Goal: Find specific page/section: Find specific page/section

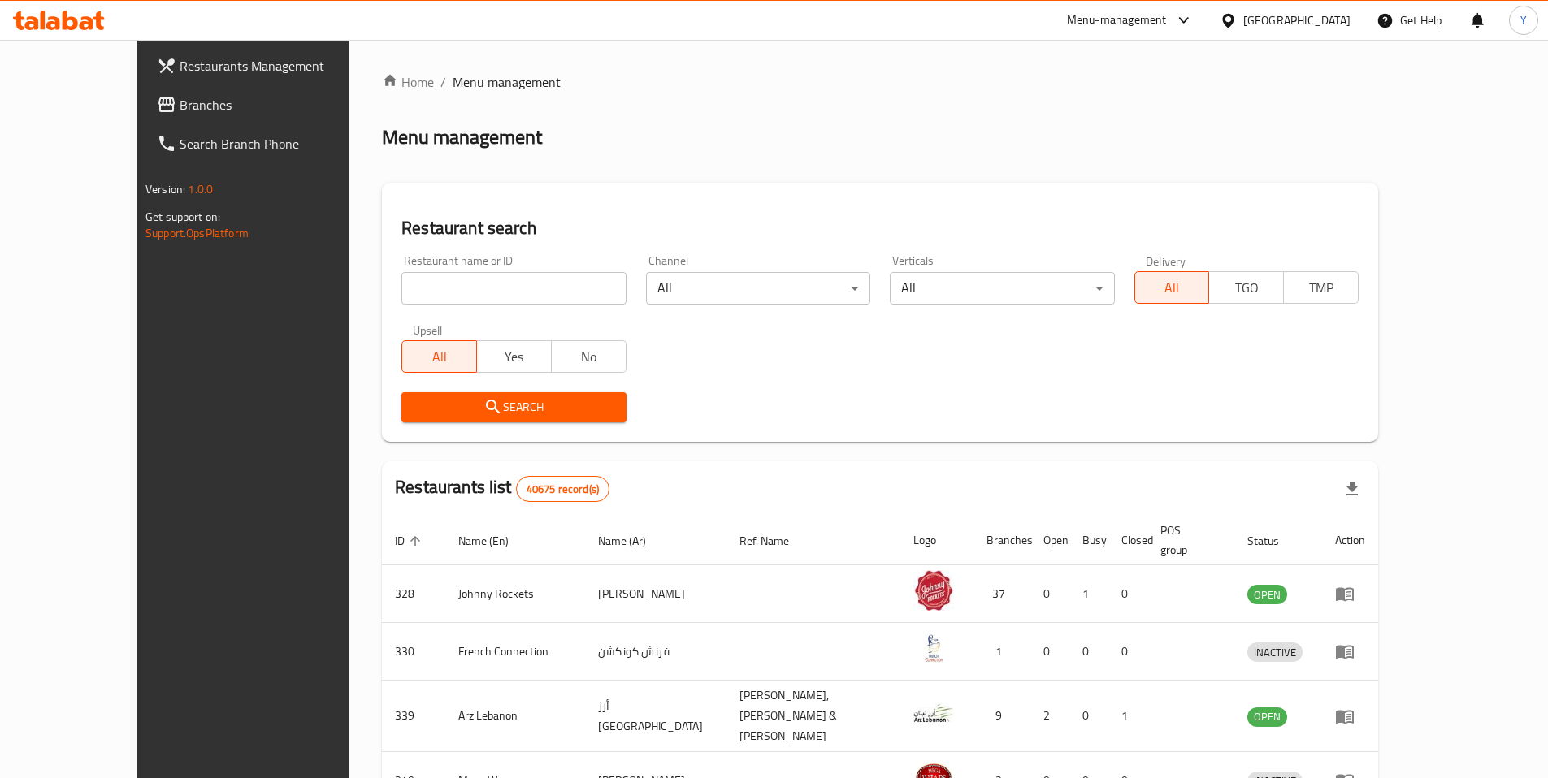
click at [1294, 20] on div "[GEOGRAPHIC_DATA]" at bounding box center [1296, 20] width 107 height 18
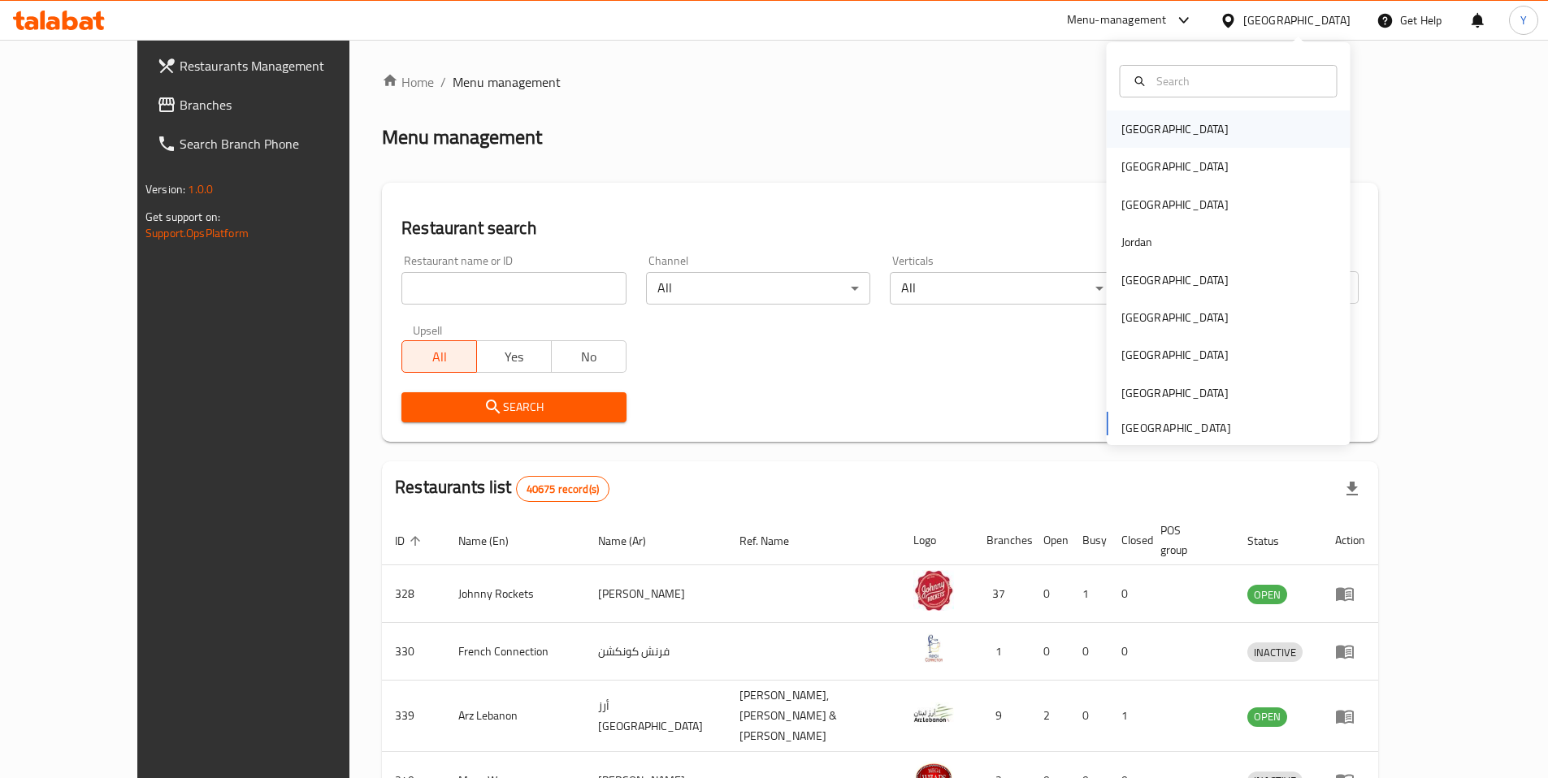
click at [1157, 147] on div "[GEOGRAPHIC_DATA]" at bounding box center [1174, 129] width 133 height 37
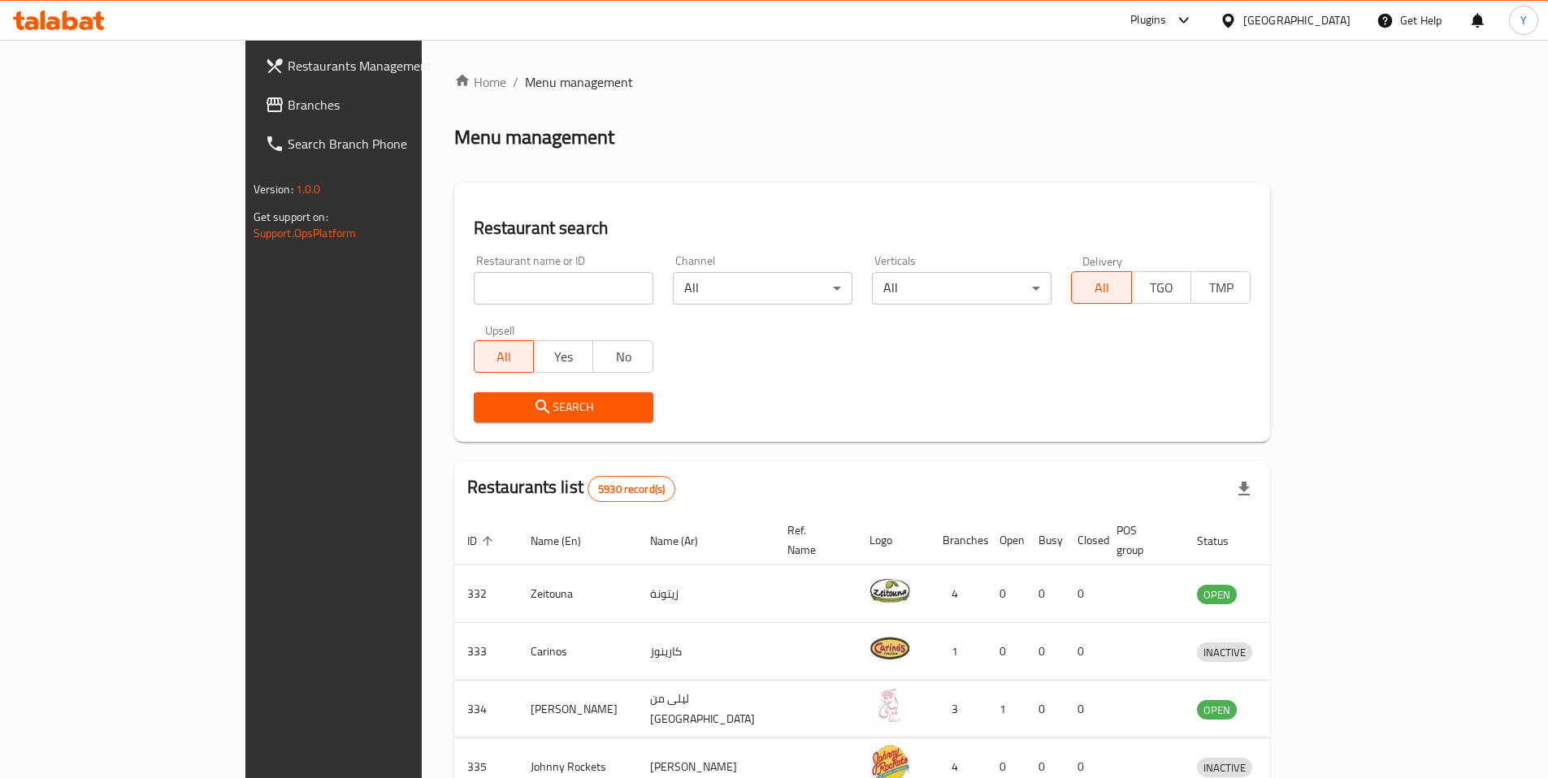
click at [1335, 19] on div "[GEOGRAPHIC_DATA]" at bounding box center [1296, 20] width 107 height 18
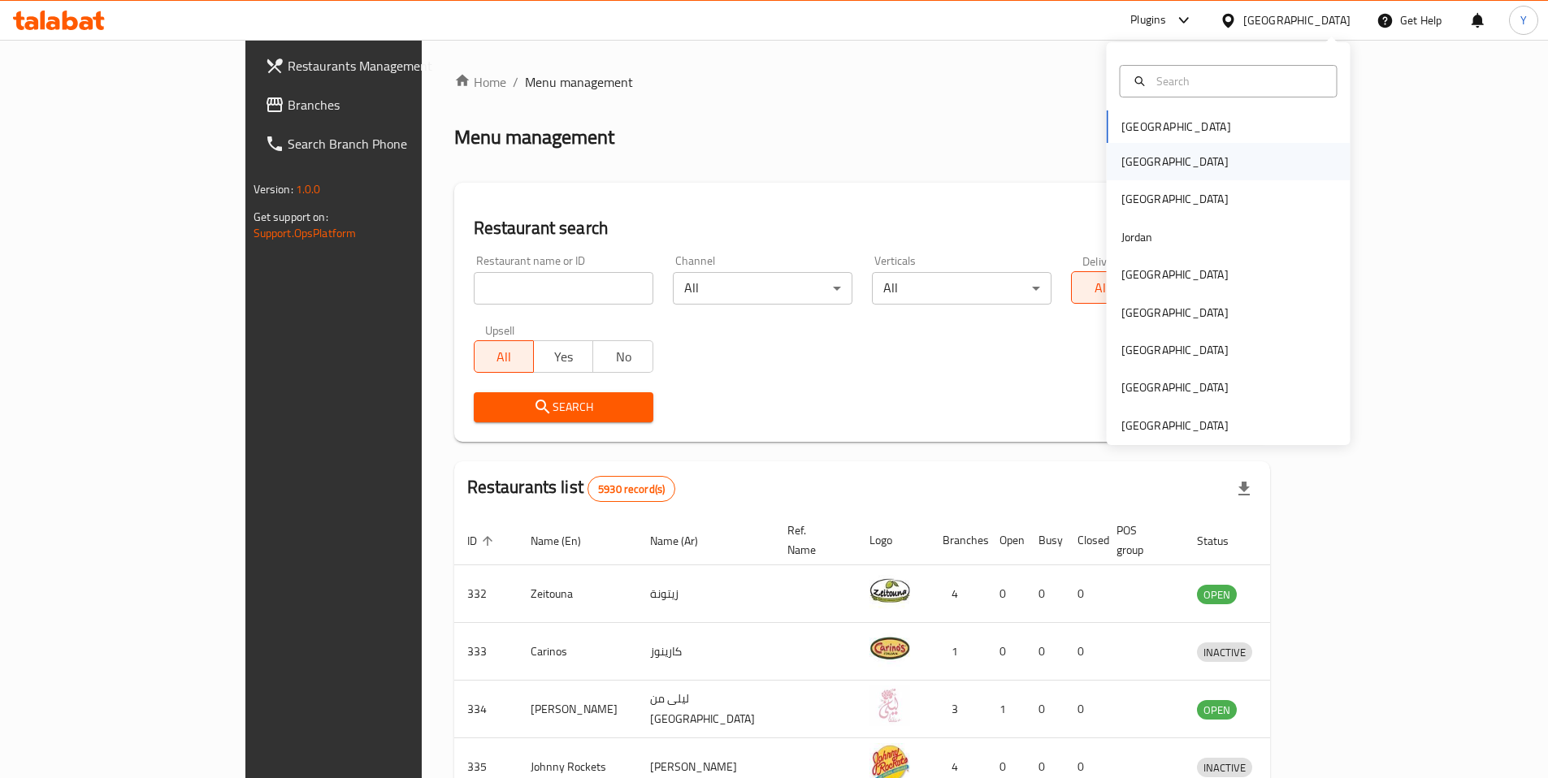
click at [1149, 158] on div "[GEOGRAPHIC_DATA]" at bounding box center [1174, 161] width 133 height 37
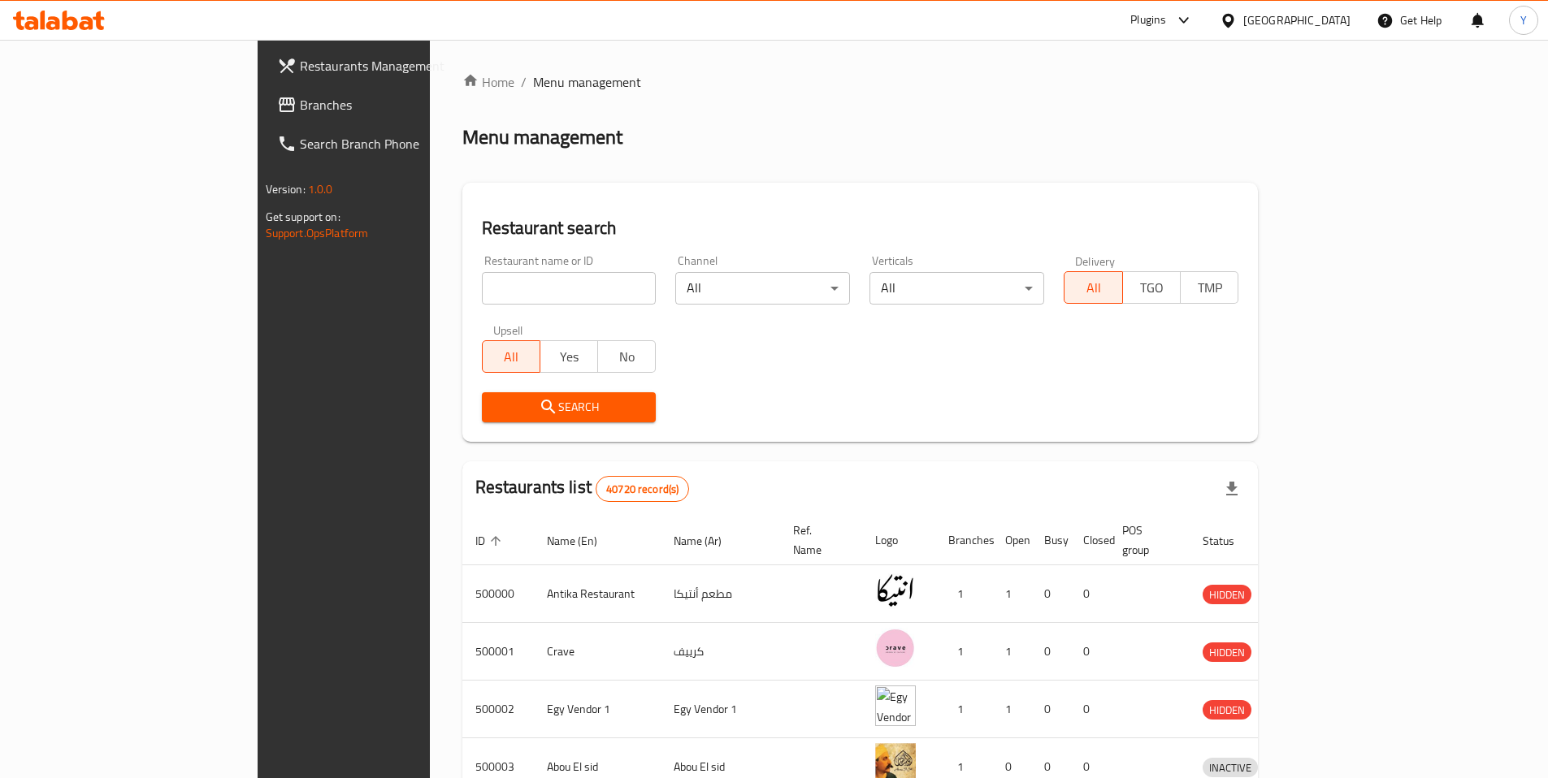
click at [482, 277] on input "search" at bounding box center [569, 288] width 175 height 33
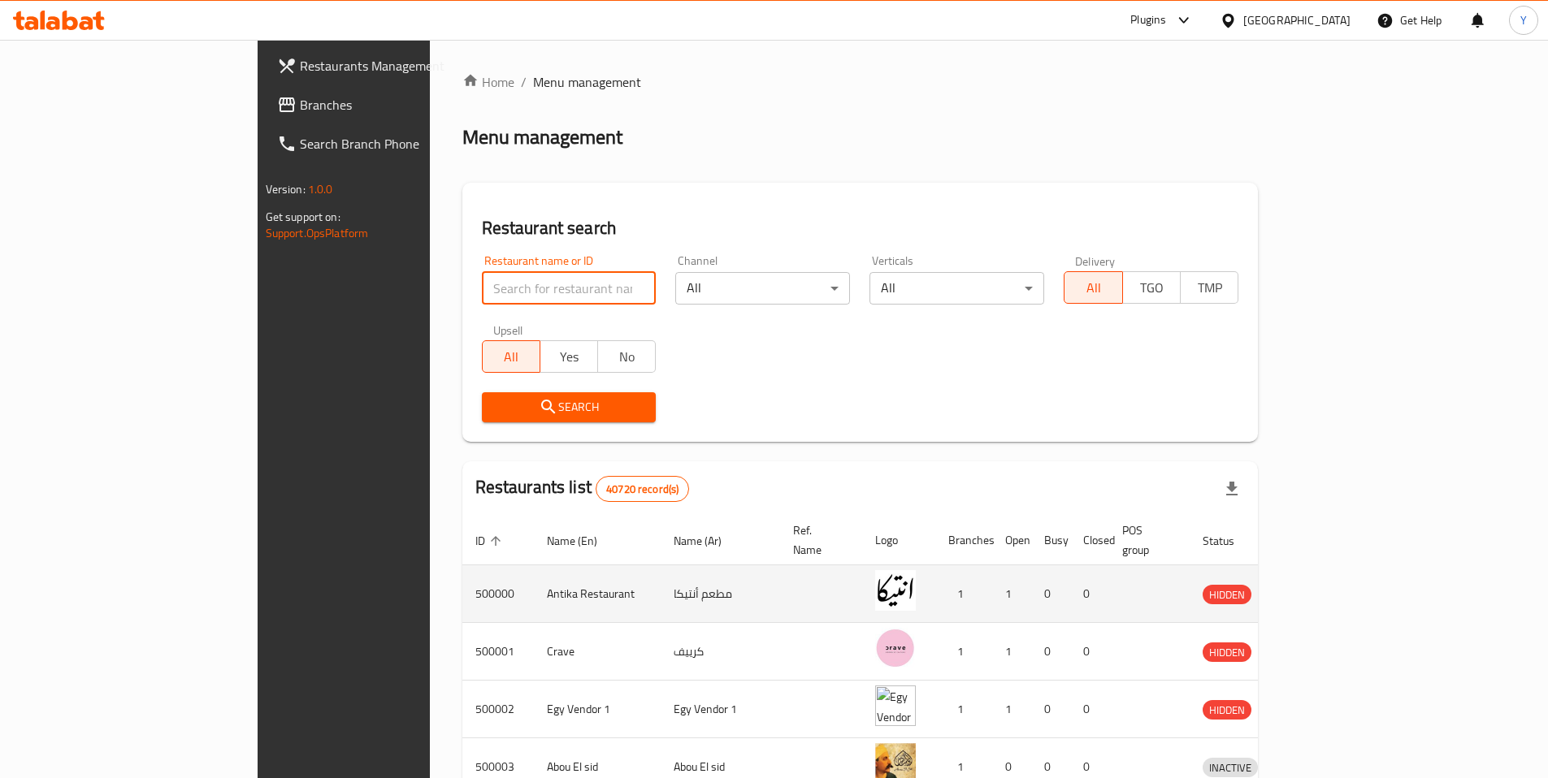
paste input "663364"
type input "663364"
click button "Search" at bounding box center [569, 407] width 175 height 30
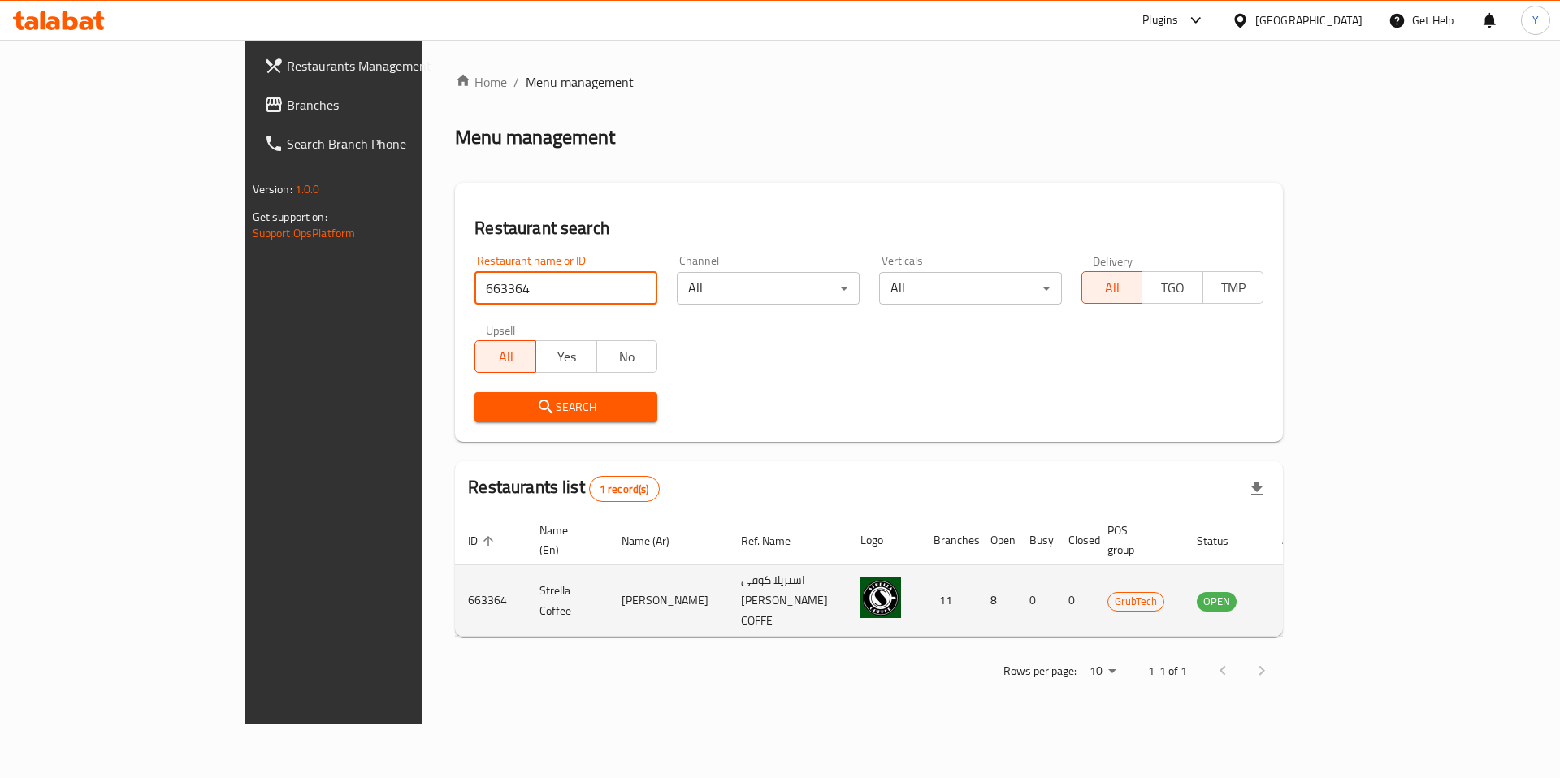
click at [1301, 595] on icon "enhanced table" at bounding box center [1292, 602] width 18 height 14
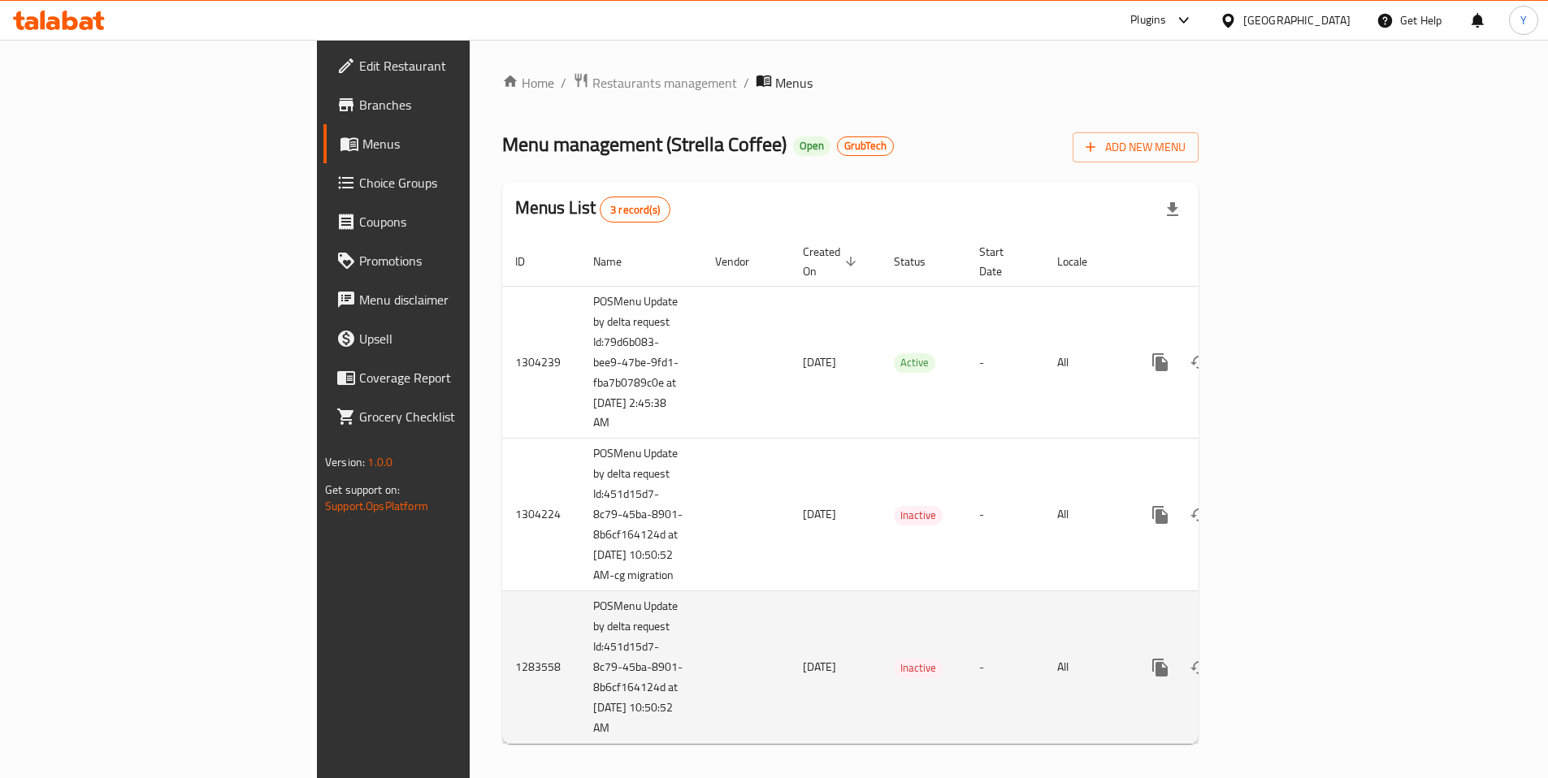
click at [502, 667] on td "1283558" at bounding box center [541, 668] width 78 height 153
